Goal: Book appointment/travel/reservation

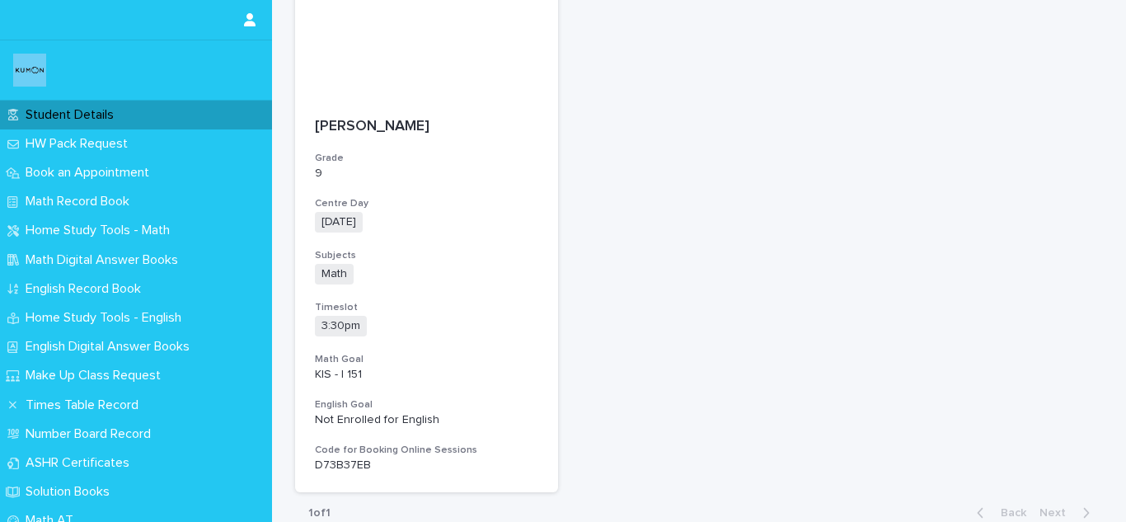
scroll to position [270, 0]
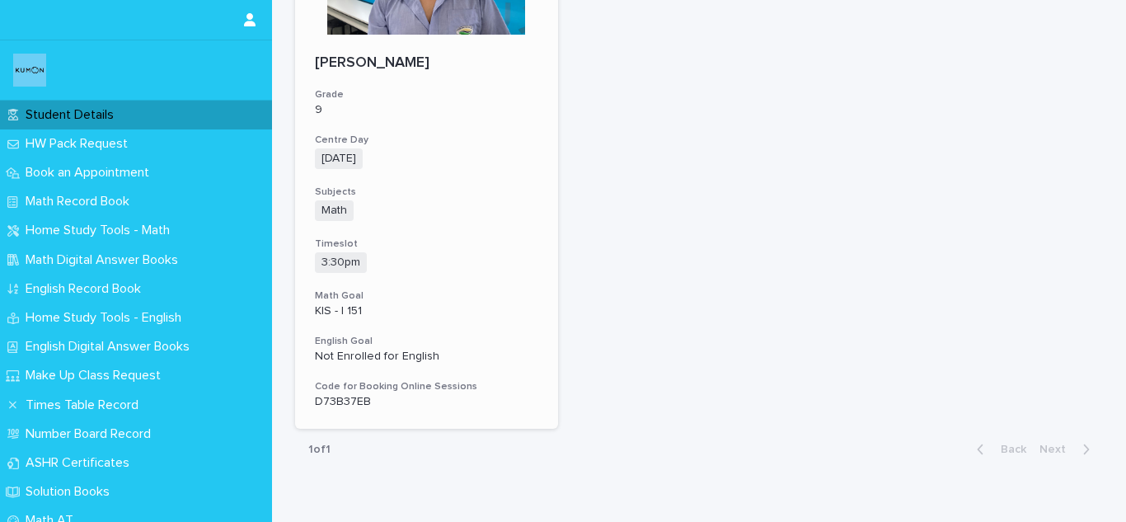
click at [505, 209] on div "Math + 0" at bounding box center [426, 210] width 223 height 21
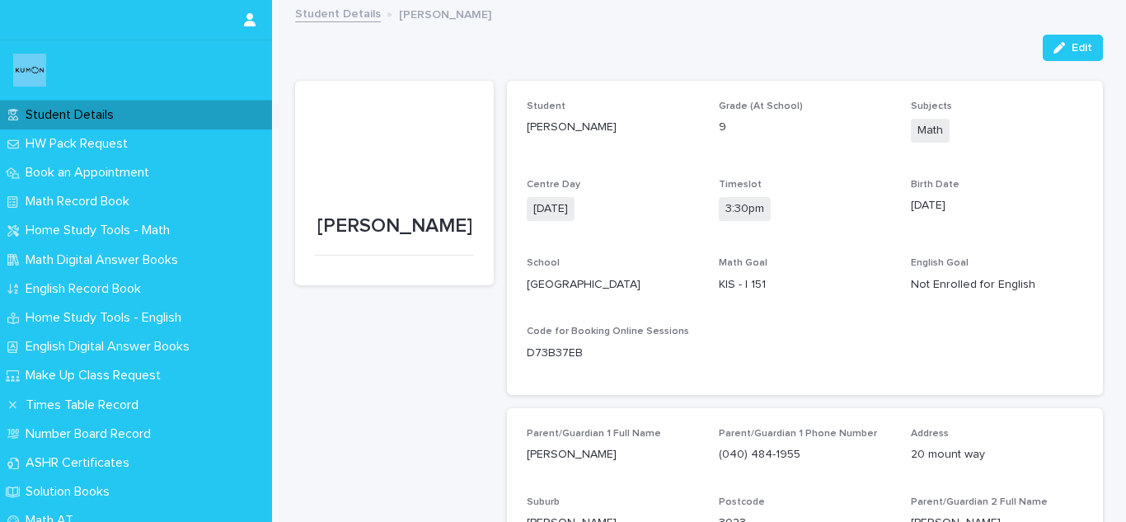
scroll to position [35, 0]
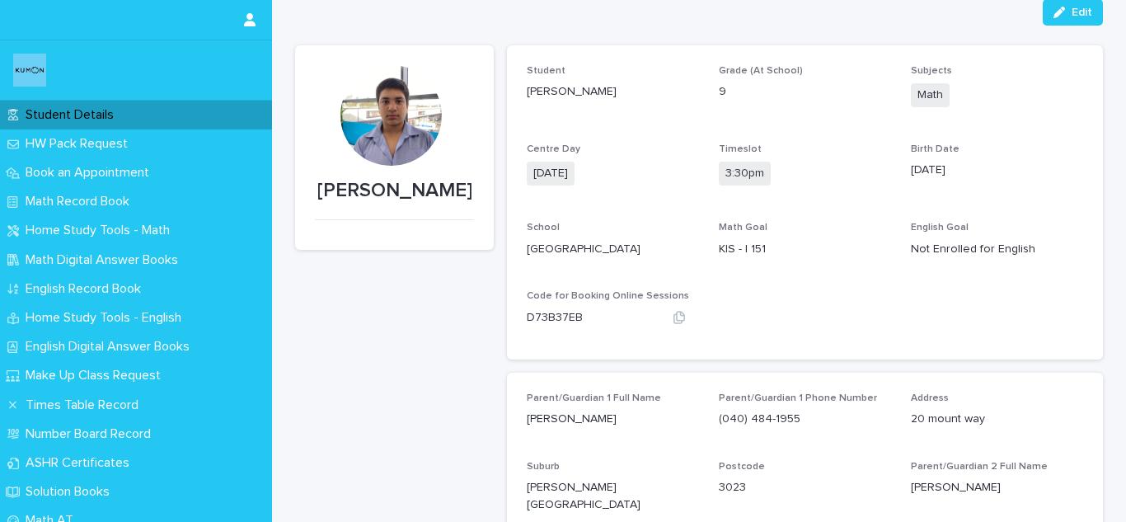
click at [541, 311] on p "D73B37EB" at bounding box center [555, 317] width 56 height 17
copy p "D73B37EB"
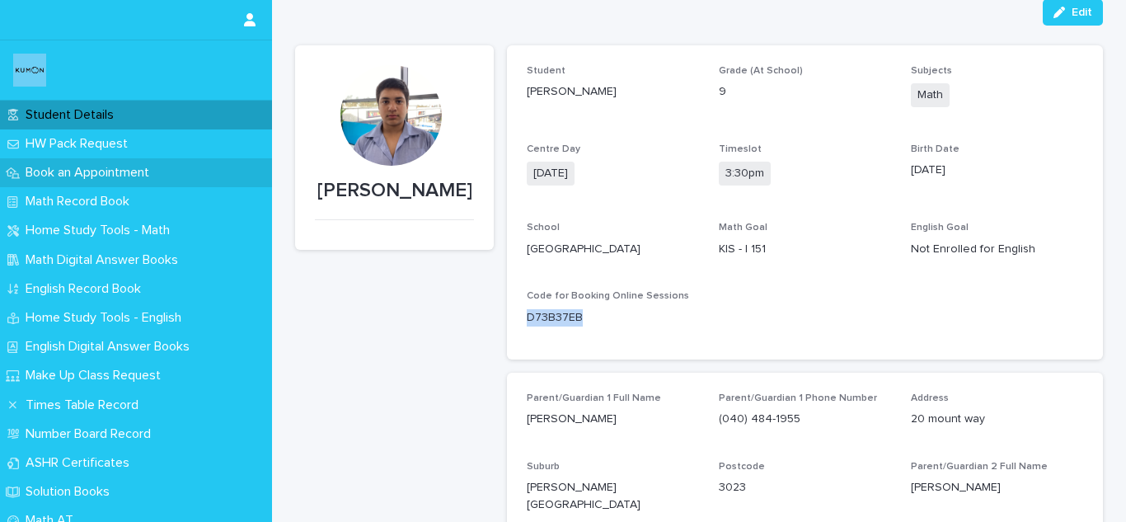
click at [86, 180] on p "Book an Appointment" at bounding box center [90, 173] width 143 height 16
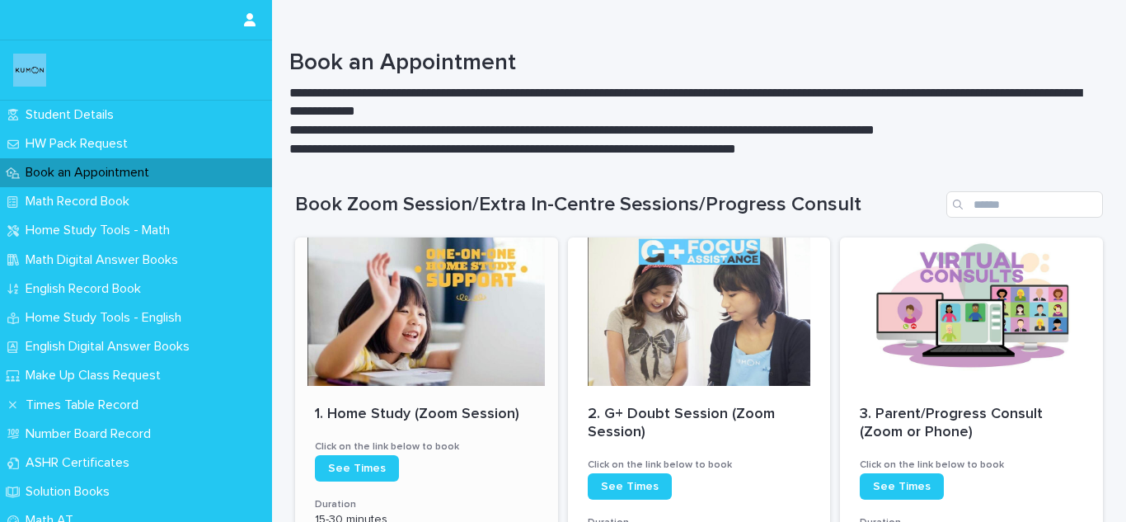
click at [451, 307] on div at bounding box center [426, 311] width 263 height 148
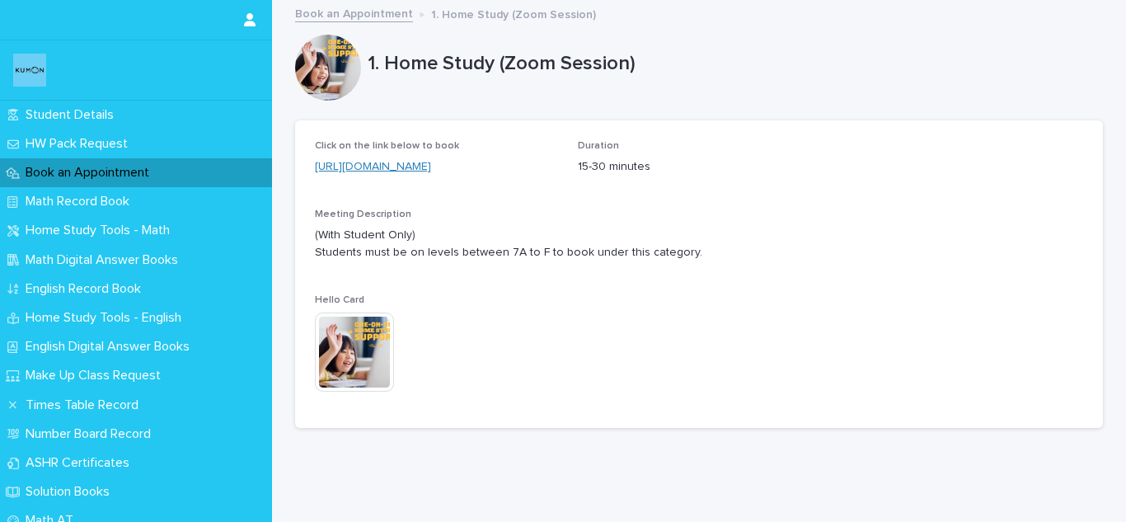
click at [421, 166] on link "[URL][DOMAIN_NAME]" at bounding box center [373, 167] width 116 height 12
